Goal: Transaction & Acquisition: Book appointment/travel/reservation

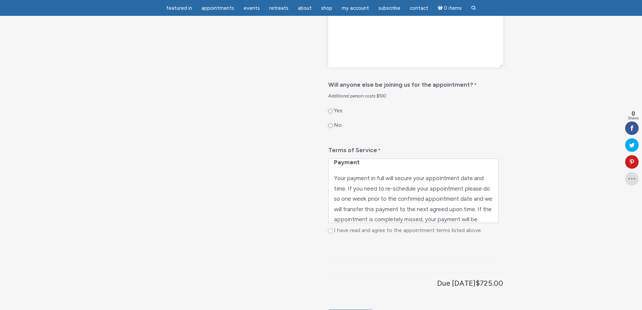
scroll to position [77, 0]
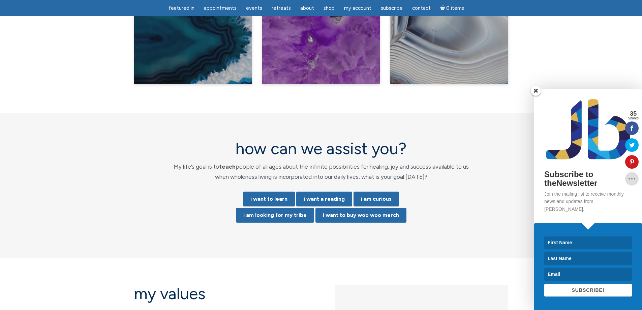
scroll to position [1303, 0]
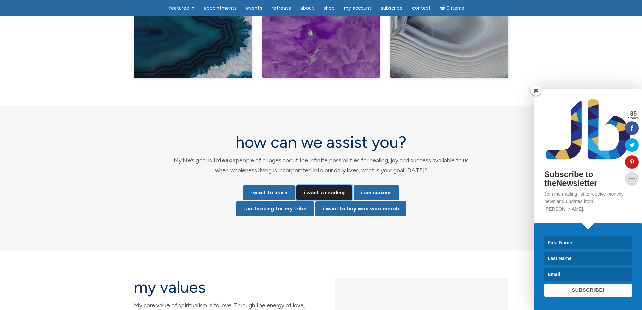
click at [329, 185] on link "i want a reading" at bounding box center [324, 192] width 56 height 15
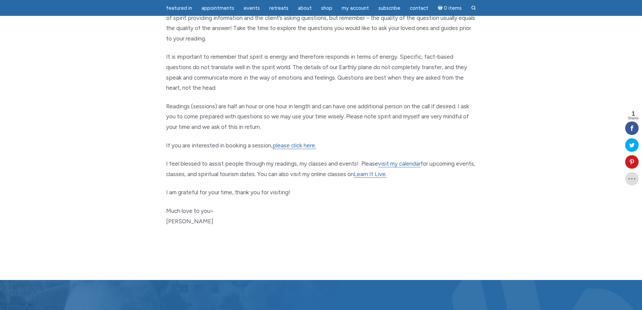
scroll to position [314, 0]
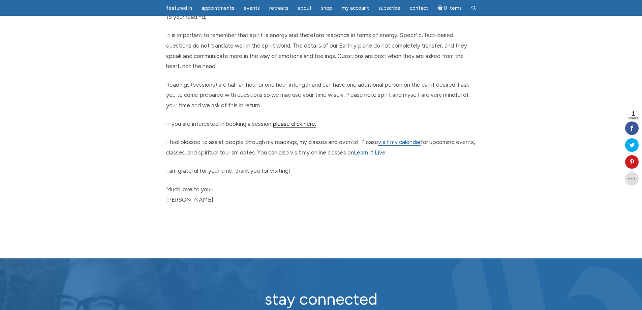
click at [291, 125] on link "please click here." at bounding box center [293, 123] width 43 height 7
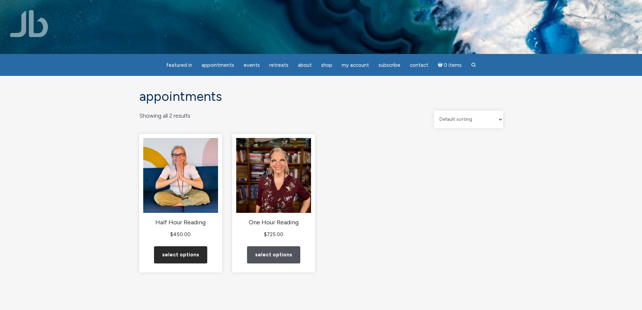
click at [187, 263] on link "Select options" at bounding box center [180, 254] width 53 height 17
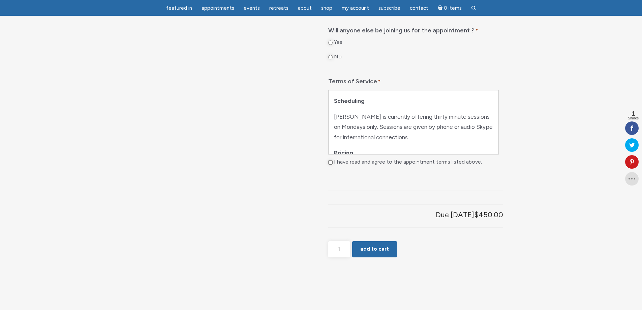
scroll to position [404, 0]
